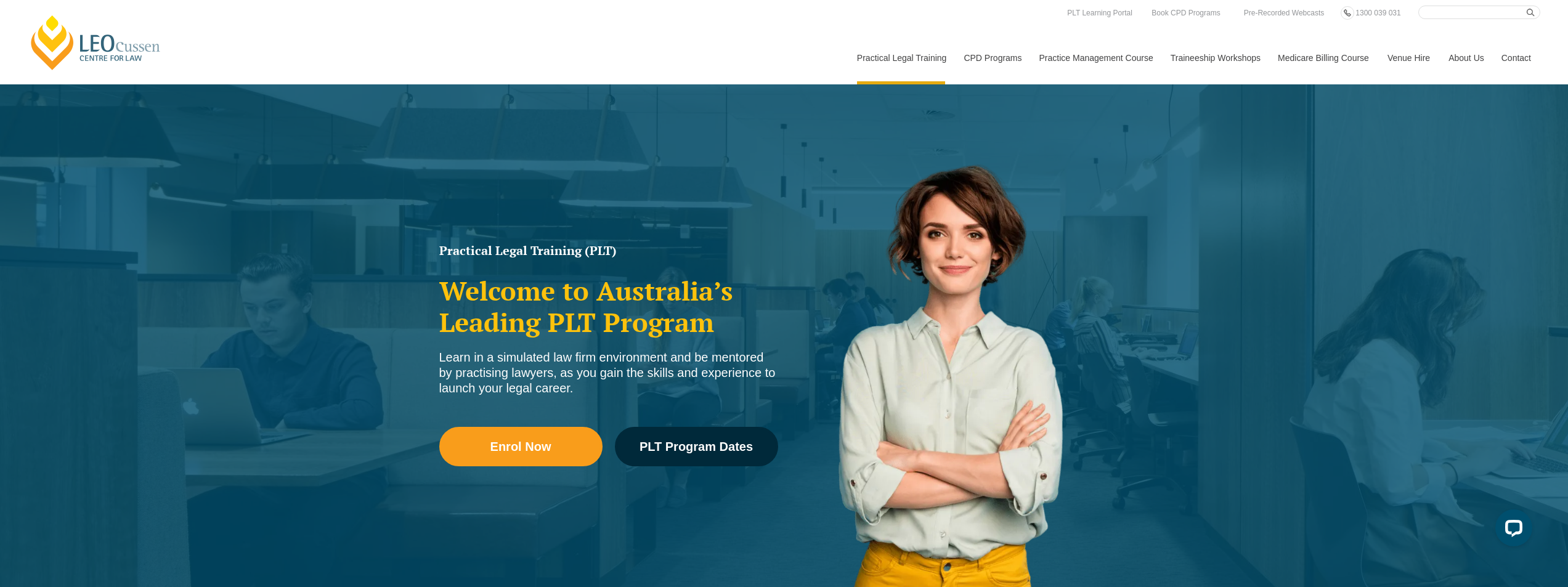
click at [100, 37] on link "[PERSON_NAME] Centre for Law" at bounding box center [96, 43] width 136 height 58
